Goal: Find specific page/section: Find specific page/section

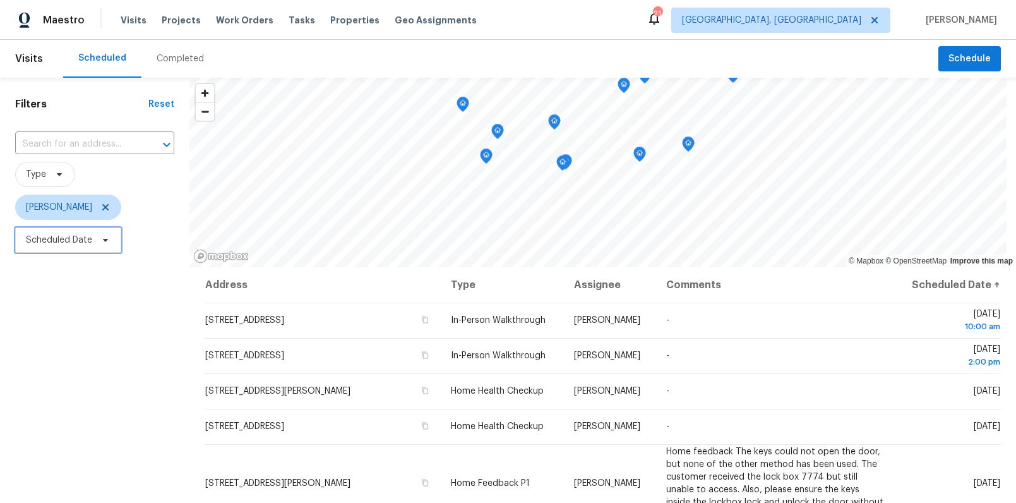
click at [82, 239] on span "Scheduled Date" at bounding box center [59, 240] width 66 height 13
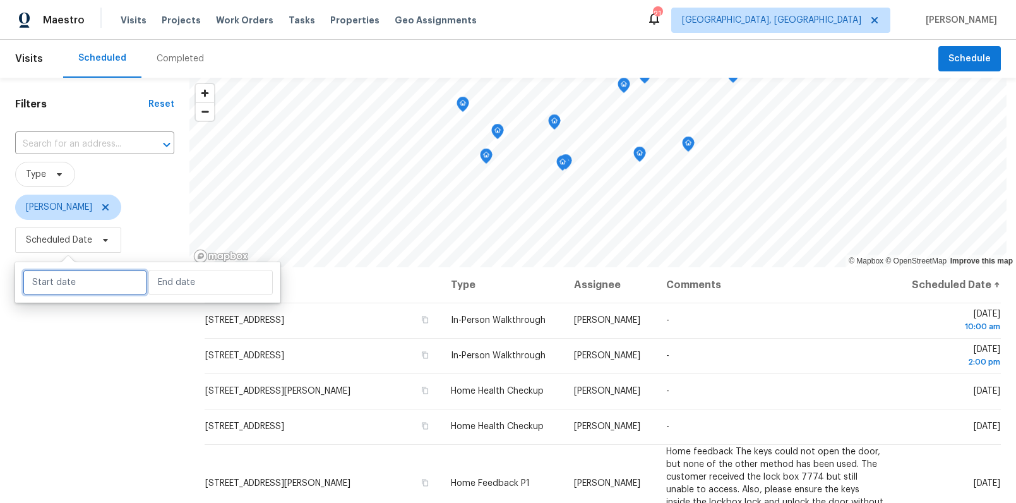
select select "8"
select select "2025"
select select "9"
select select "2025"
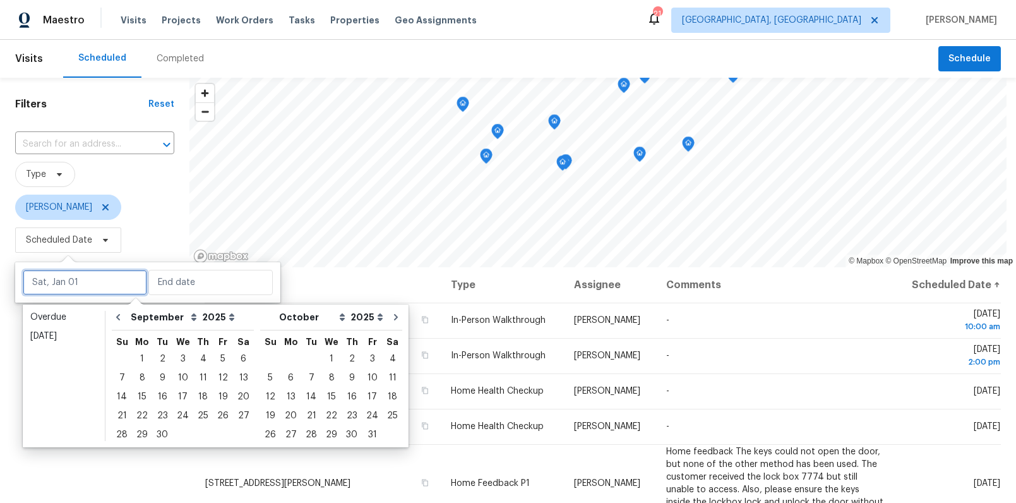
click at [90, 285] on input "text" at bounding box center [85, 282] width 124 height 25
click at [180, 416] on div "24" at bounding box center [182, 416] width 21 height 18
type input "Wed, Sep 24"
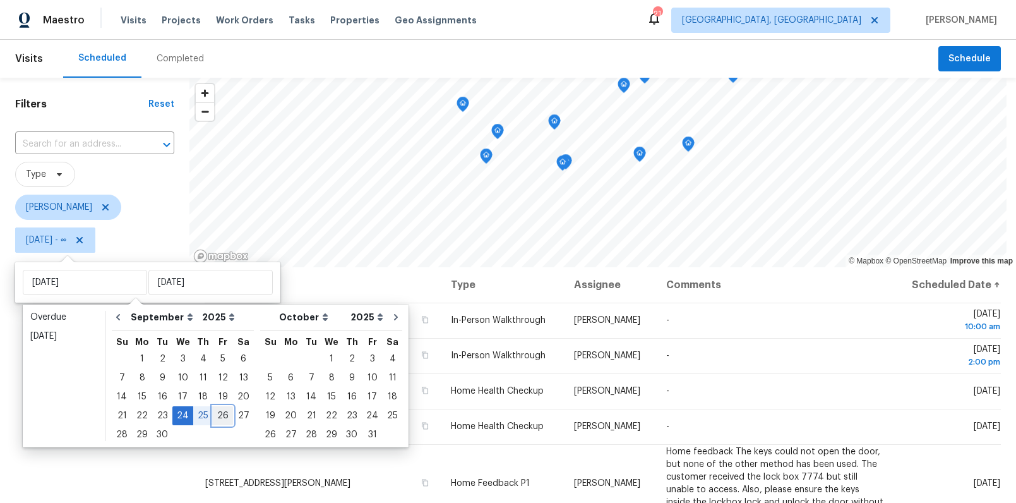
click at [217, 417] on div "26" at bounding box center [223, 416] width 20 height 18
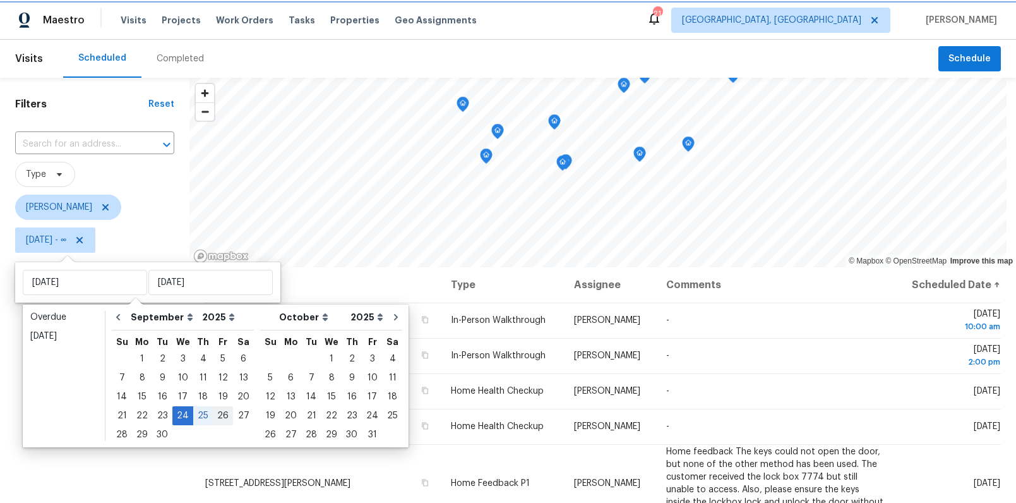
type input "Fri, Sep 26"
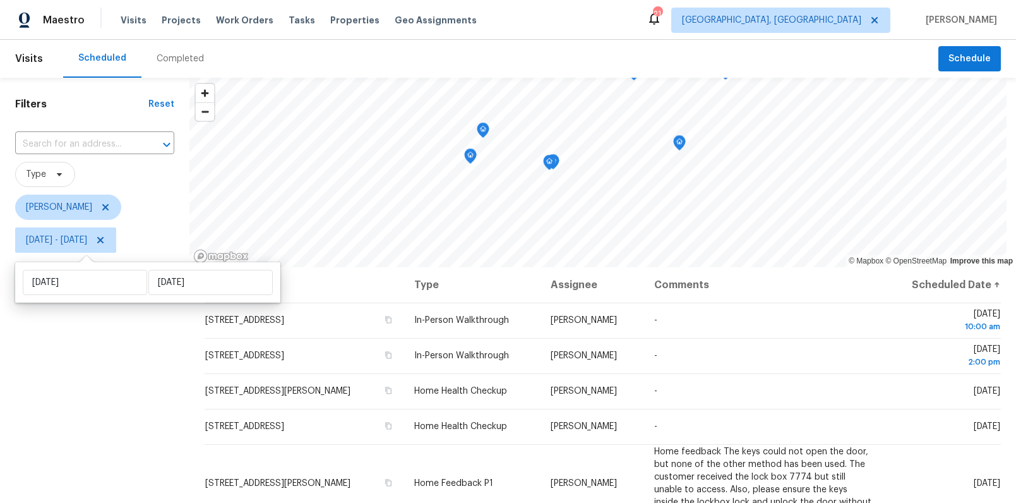
click at [129, 412] on div "Filters Reset ​ Type Calley Sanchez Wed, Sep 24 - Fri, Sep 26" at bounding box center [94, 374] width 189 height 592
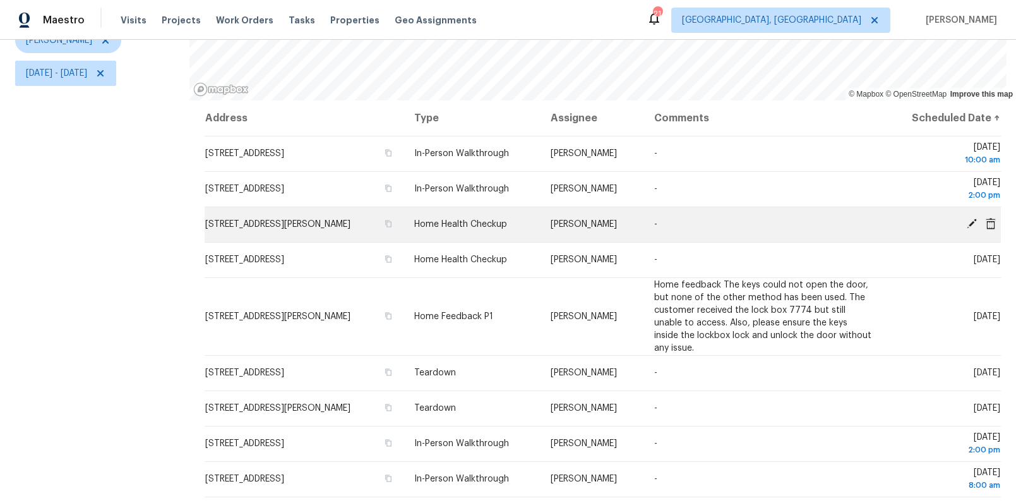
scroll to position [22, 0]
